Goal: Task Accomplishment & Management: Manage account settings

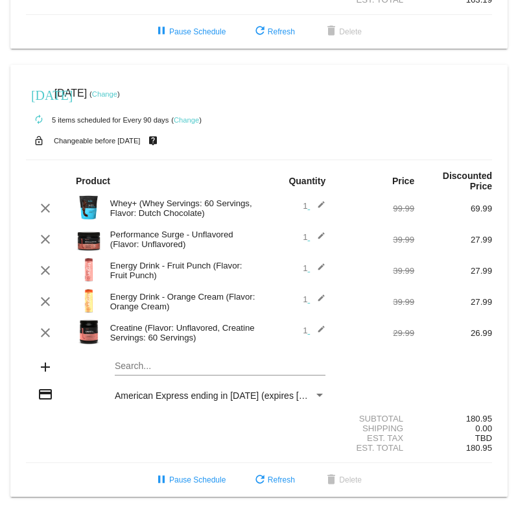
scroll to position [384, 0]
click at [189, 362] on mat-card "[DATE] [DATE] ( Change ) autorenew 5 items scheduled for Every 90 days ( Change…" at bounding box center [258, 281] width 497 height 432
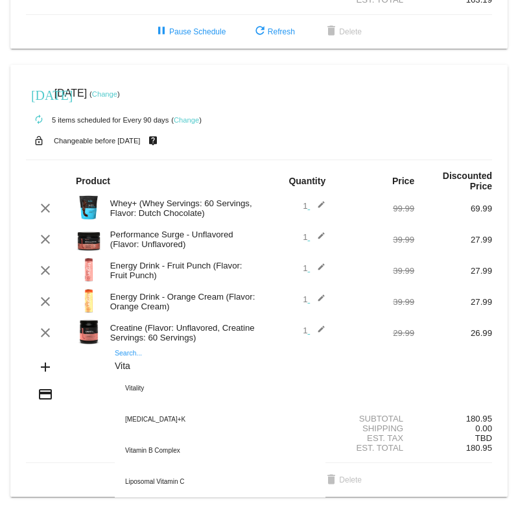
type input "Vita"
click at [147, 382] on div "Vitality" at bounding box center [220, 388] width 211 height 31
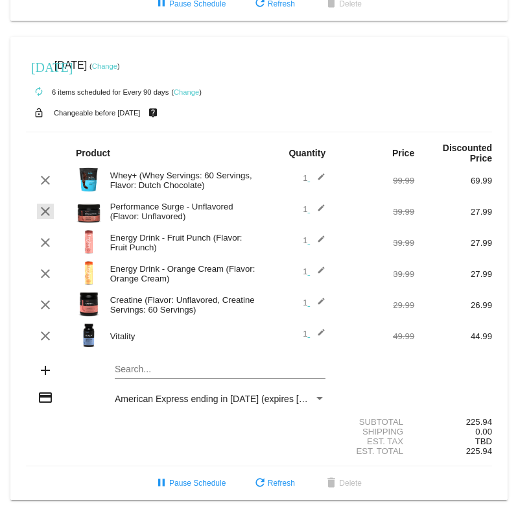
click at [49, 219] on mat-icon "clear" at bounding box center [46, 212] width 16 height 16
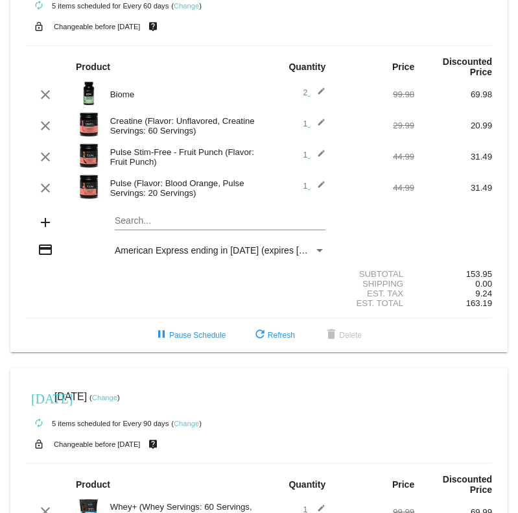
scroll to position [51, 0]
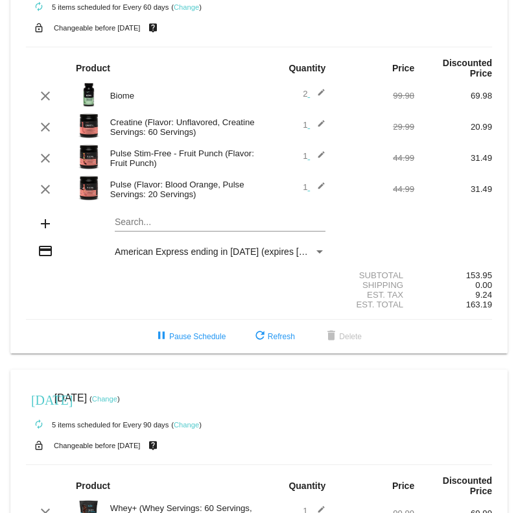
click at [162, 225] on mat-card "[DATE] [DATE] ( Change ) autorenew 5 items scheduled for Every 60 days ( Change…" at bounding box center [258, 152] width 497 height 401
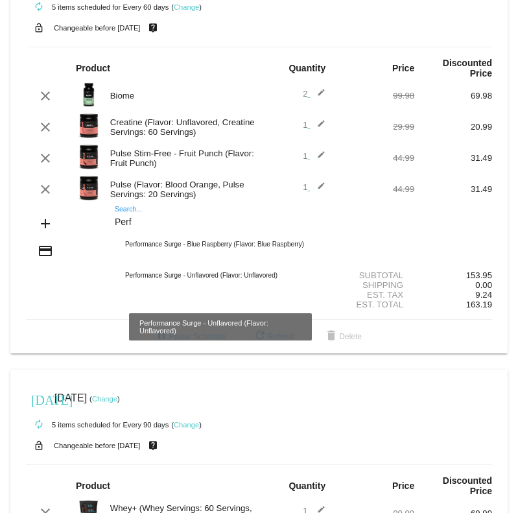
type input "Perf"
click at [266, 287] on div "Performance Surge - Unflavored (Flavor: Unflavored)" at bounding box center [220, 275] width 211 height 31
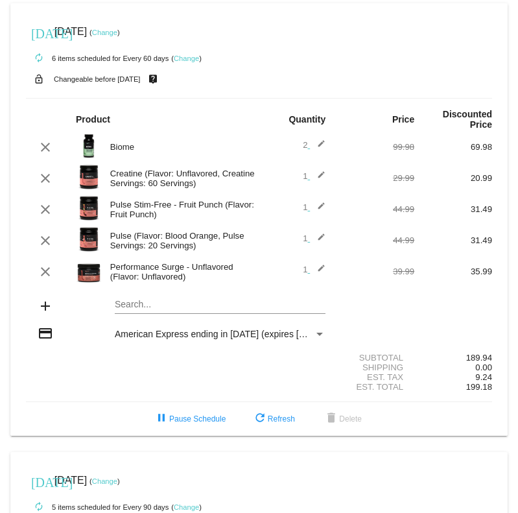
scroll to position [0, 0]
click at [52, 185] on mat-icon "clear" at bounding box center [46, 178] width 16 height 16
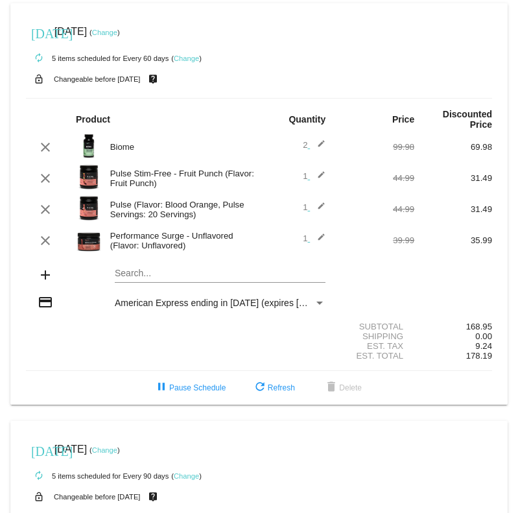
click at [117, 33] on link "Change" at bounding box center [104, 33] width 25 height 8
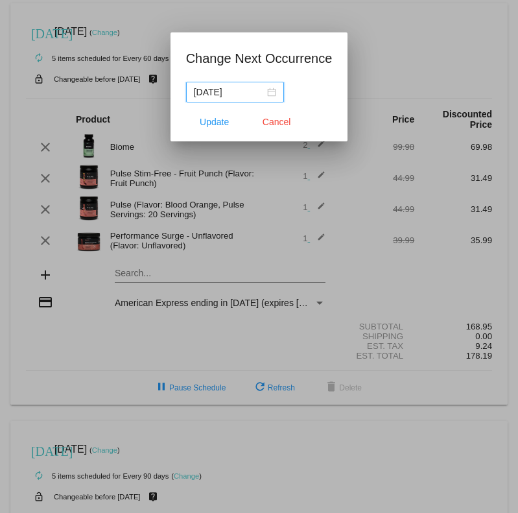
click at [258, 94] on input "[DATE]" at bounding box center [229, 92] width 71 height 14
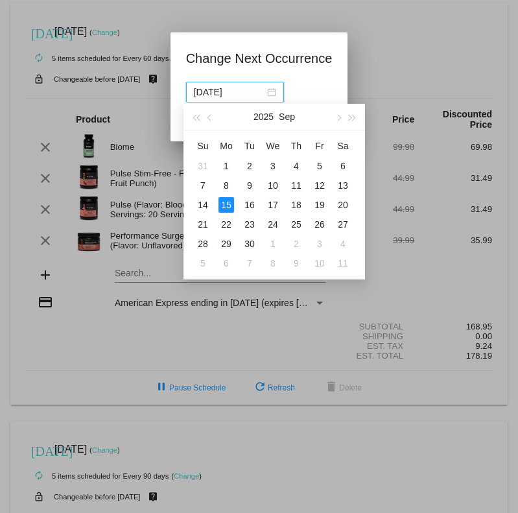
click at [227, 246] on div "29" at bounding box center [226, 244] width 16 height 16
type input "[DATE]"
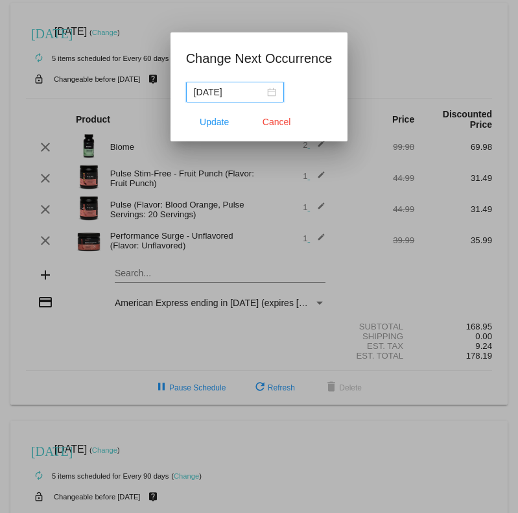
click at [220, 124] on span "Update" at bounding box center [214, 122] width 29 height 10
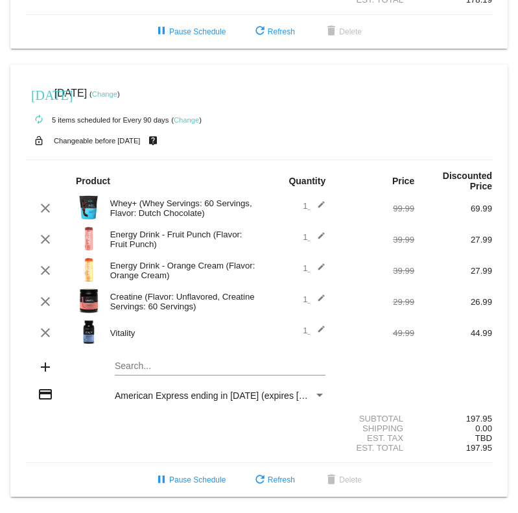
scroll to position [384, 0]
